Goal: Find contact information: Find contact information

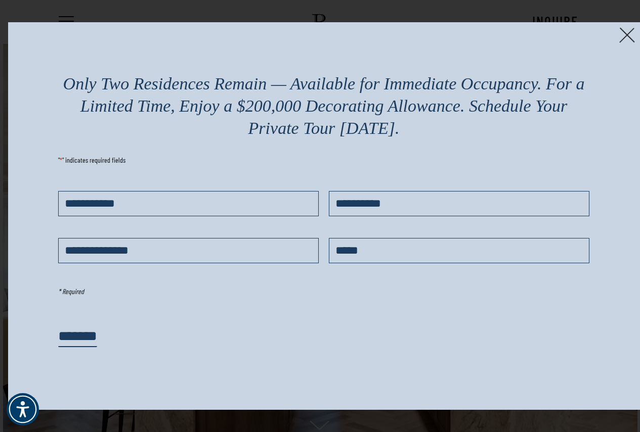
click at [624, 28] on img at bounding box center [627, 35] width 16 height 16
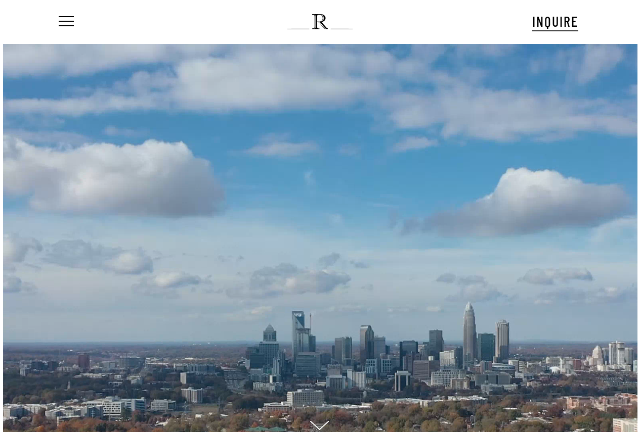
scroll to position [10, 63]
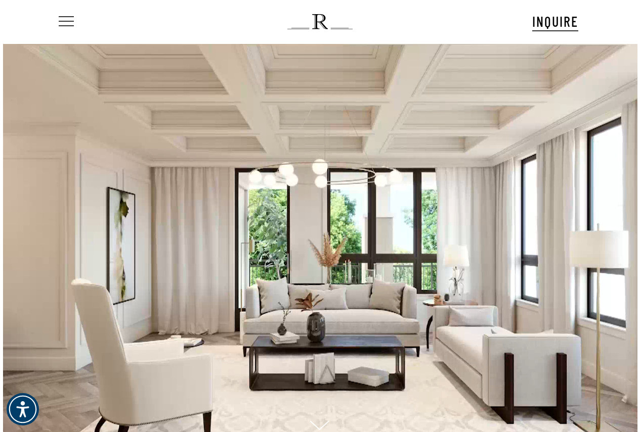
click at [69, 18] on span "Navigation Menu" at bounding box center [66, 22] width 11 height 14
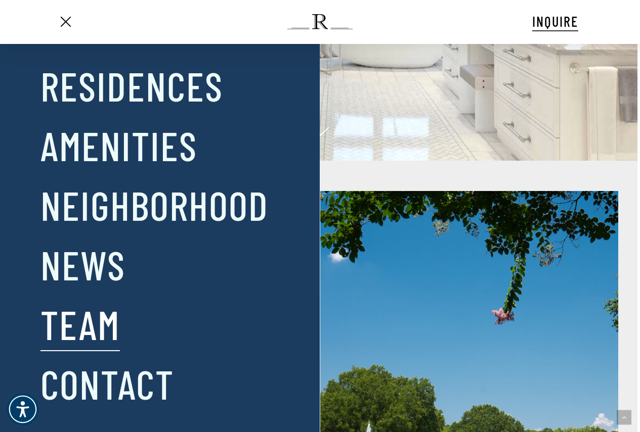
scroll to position [303, 0]
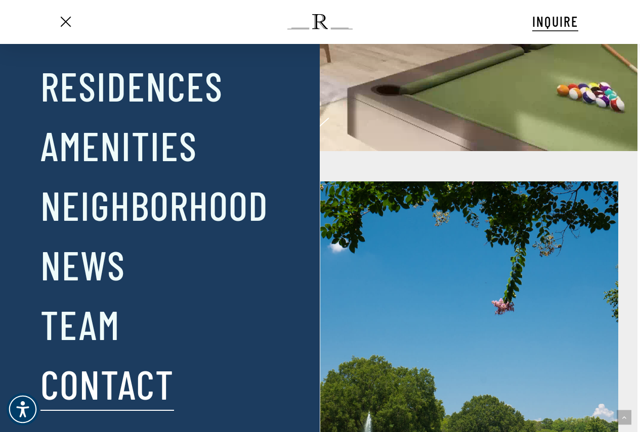
click at [111, 384] on link "Contact" at bounding box center [106, 383] width 133 height 53
